Goal: Task Accomplishment & Management: Manage account settings

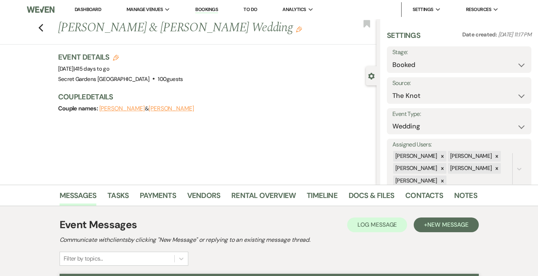
select select "2"
click at [114, 57] on icon "Edit" at bounding box center [116, 58] width 6 height 6
select select "834"
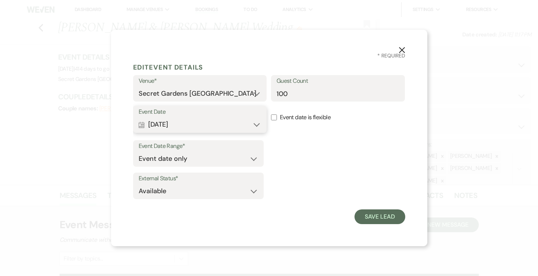
click at [258, 124] on button "Calendar Oct 03, 2026 Expand" at bounding box center [200, 124] width 123 height 15
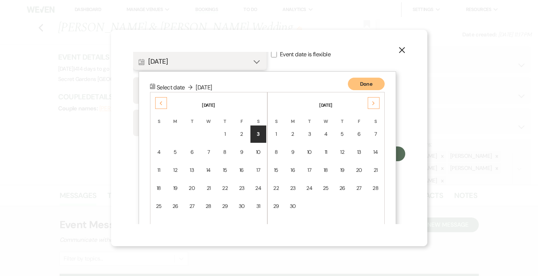
scroll to position [83, 0]
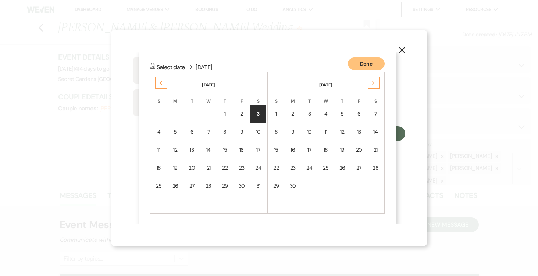
click at [402, 51] on use "button" at bounding box center [401, 50] width 6 height 6
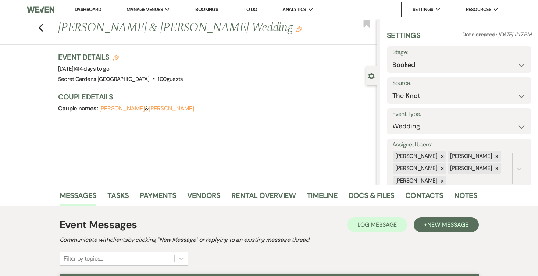
click at [85, 8] on link "Dashboard" at bounding box center [88, 9] width 26 height 6
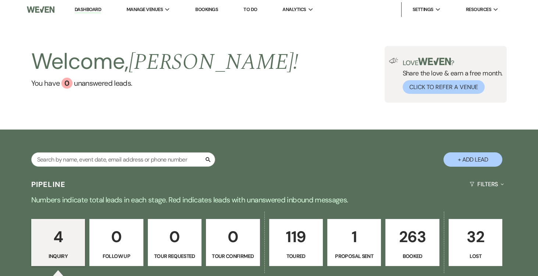
click at [352, 241] on p "1" at bounding box center [354, 236] width 44 height 25
select select "6"
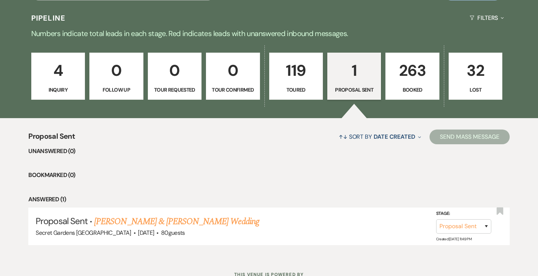
scroll to position [195, 0]
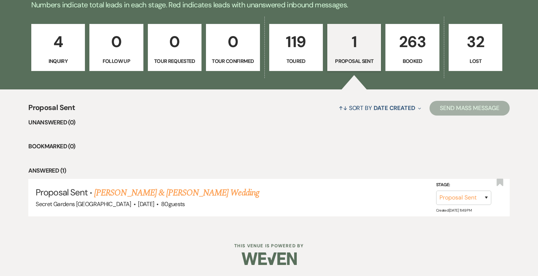
click at [405, 46] on p "263" at bounding box center [412, 41] width 44 height 25
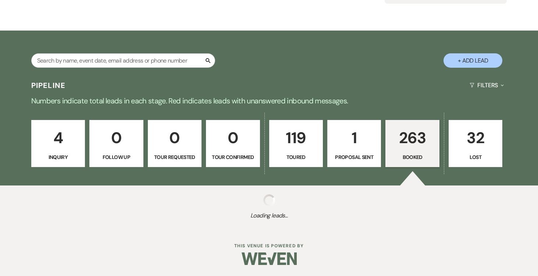
scroll to position [99, 0]
click at [161, 153] on p "Tour Requested" at bounding box center [174, 157] width 44 height 8
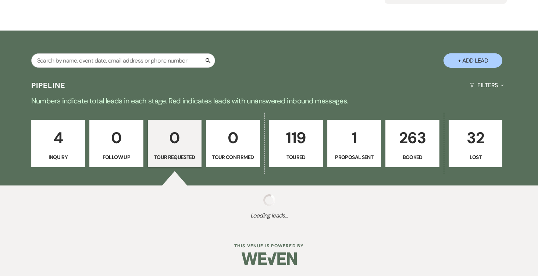
scroll to position [117, 0]
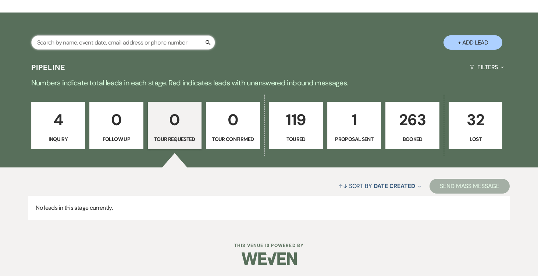
click at [185, 42] on input "text" at bounding box center [123, 42] width 184 height 14
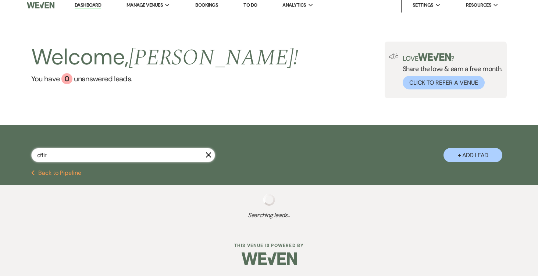
scroll to position [23, 0]
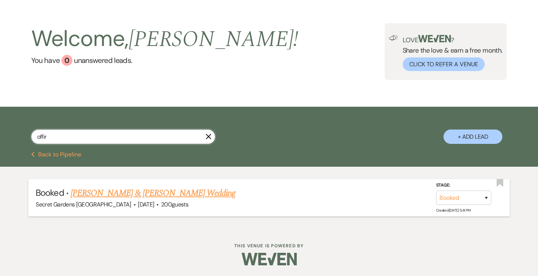
type input "offir"
click at [184, 190] on link "Thomaz Schuch & Offir Schuch's Wedding" at bounding box center [153, 192] width 165 height 13
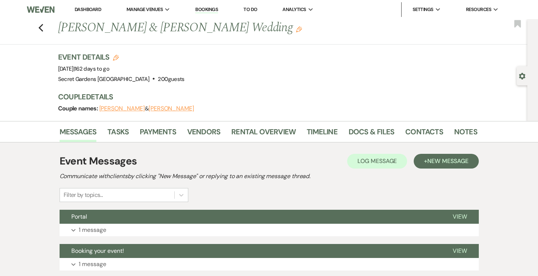
scroll to position [2, 0]
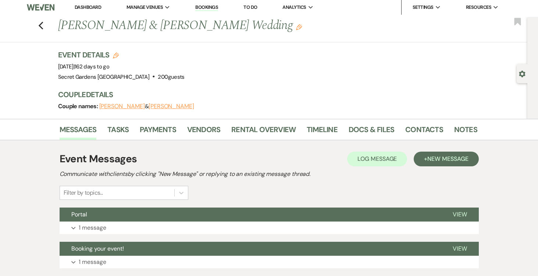
click at [115, 53] on use "button" at bounding box center [116, 56] width 6 height 6
select select "834"
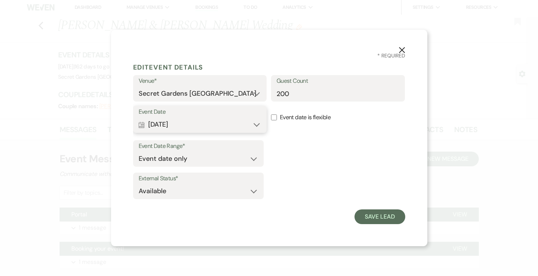
click at [256, 125] on button "Calendar Jan 24, 2026 Expand" at bounding box center [200, 124] width 123 height 15
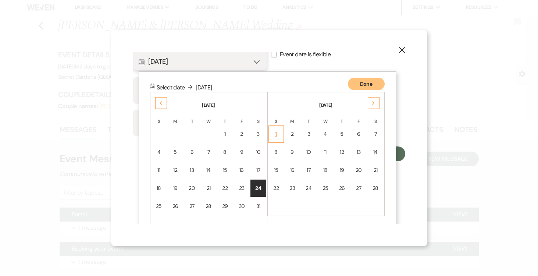
scroll to position [83, 0]
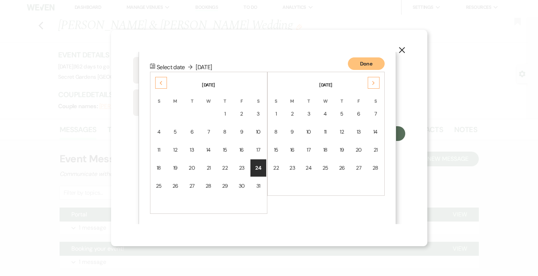
click at [369, 81] on div "Next" at bounding box center [373, 83] width 12 height 12
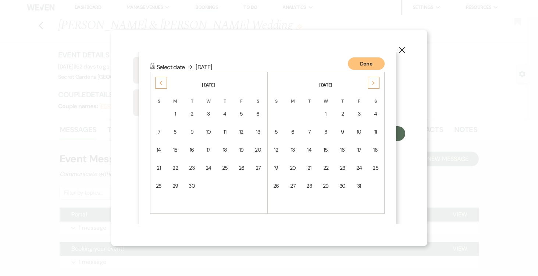
click at [369, 81] on div "Next" at bounding box center [373, 83] width 12 height 12
click at [360, 182] on div "30" at bounding box center [358, 186] width 7 height 8
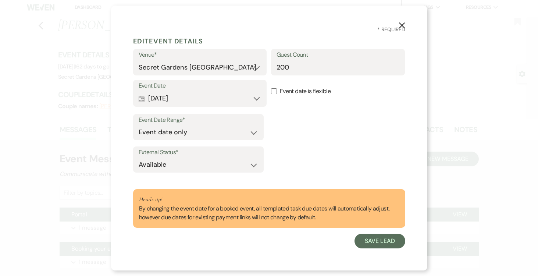
scroll to position [2, 0]
click at [377, 243] on button "Save Lead" at bounding box center [379, 240] width 50 height 15
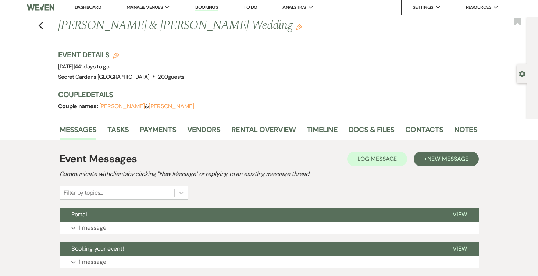
scroll to position [0, 0]
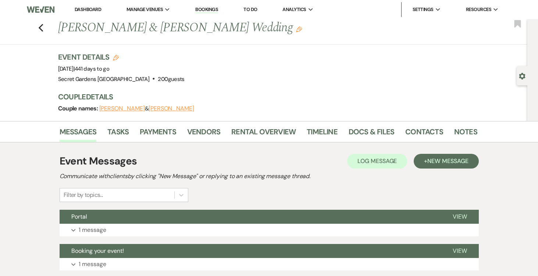
click at [91, 6] on link "Dashboard" at bounding box center [88, 9] width 26 height 6
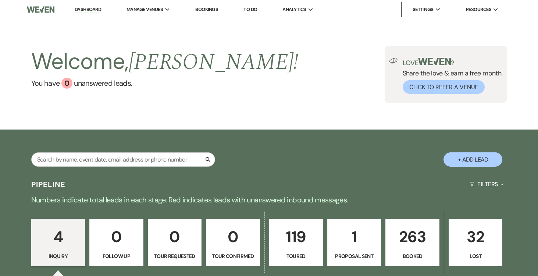
click at [354, 237] on p "1" at bounding box center [354, 236] width 44 height 25
select select "6"
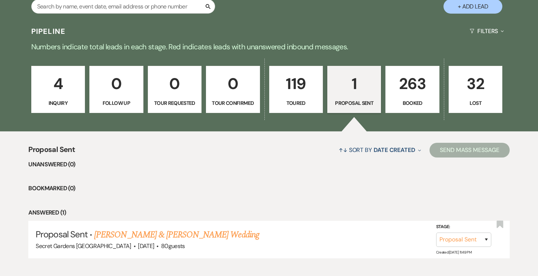
scroll to position [195, 0]
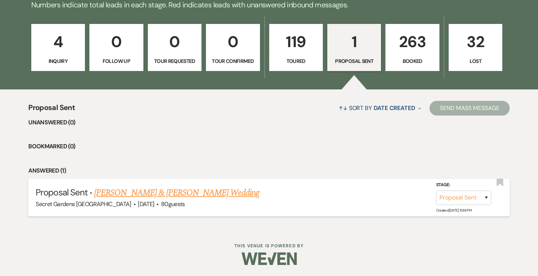
click at [217, 192] on link "[PERSON_NAME] & [PERSON_NAME] Wedding" at bounding box center [176, 192] width 165 height 13
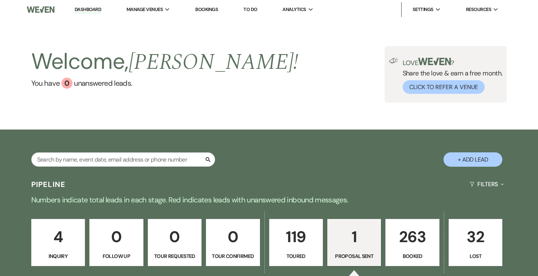
select select "6"
select select "2"
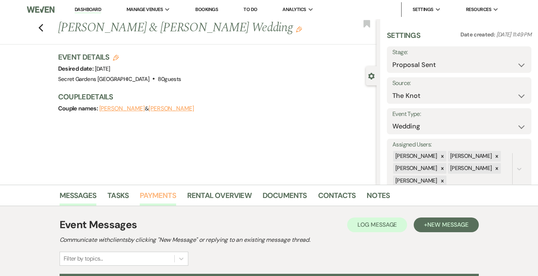
click at [164, 194] on link "Payments" at bounding box center [158, 197] width 36 height 16
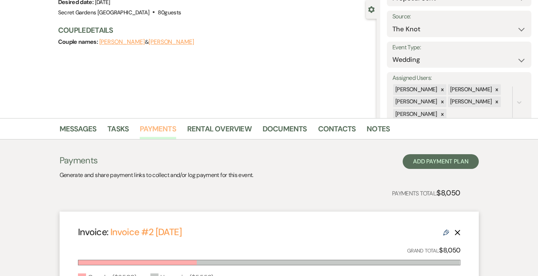
scroll to position [122, 0]
